Goal: Navigation & Orientation: Find specific page/section

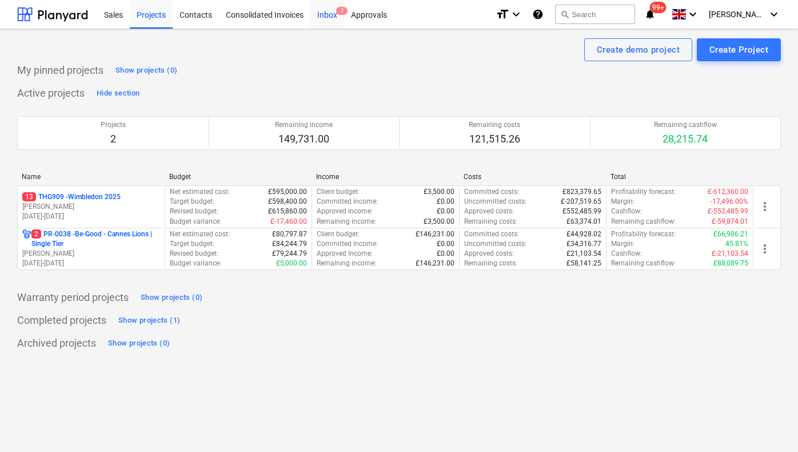
click at [330, 10] on div "Inbox 7" at bounding box center [327, 13] width 34 height 29
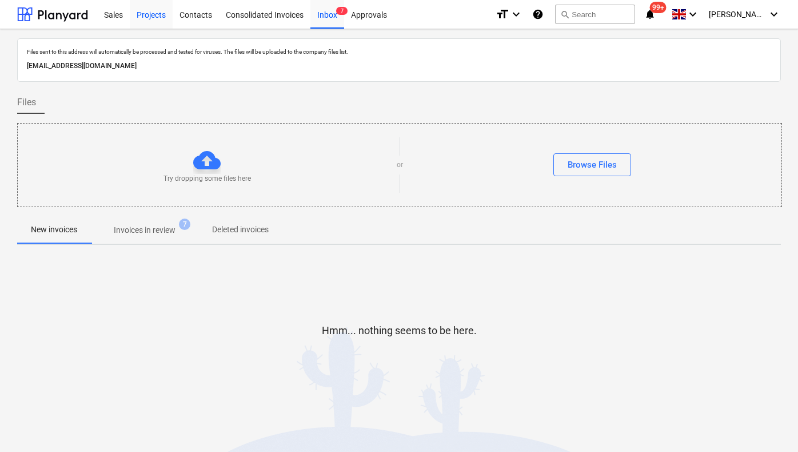
click at [141, 19] on div "Projects" at bounding box center [151, 13] width 43 height 29
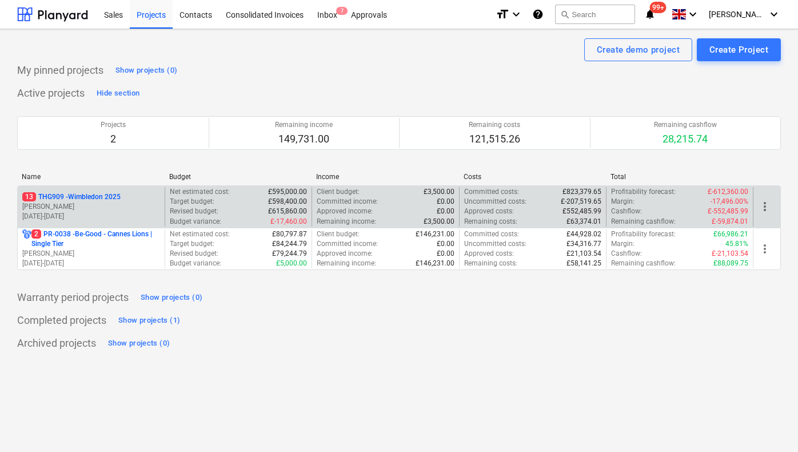
click at [115, 199] on p "13 THG909 - Wimbledon 2025" at bounding box center [71, 197] width 98 height 10
